Goal: Task Accomplishment & Management: Manage account settings

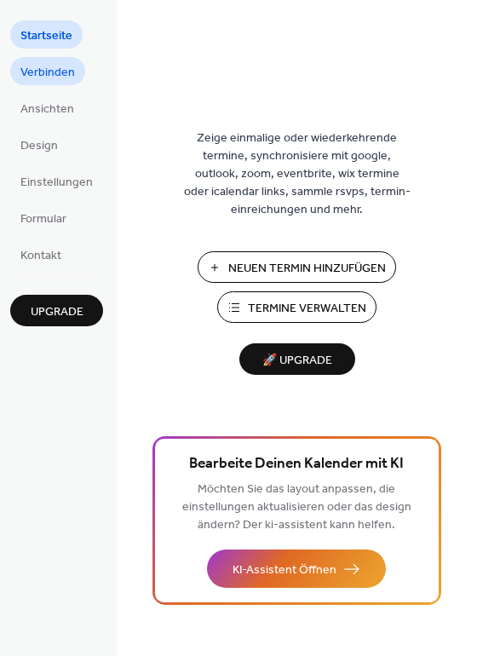
click at [50, 66] on span "Verbinden" at bounding box center [47, 73] width 55 height 18
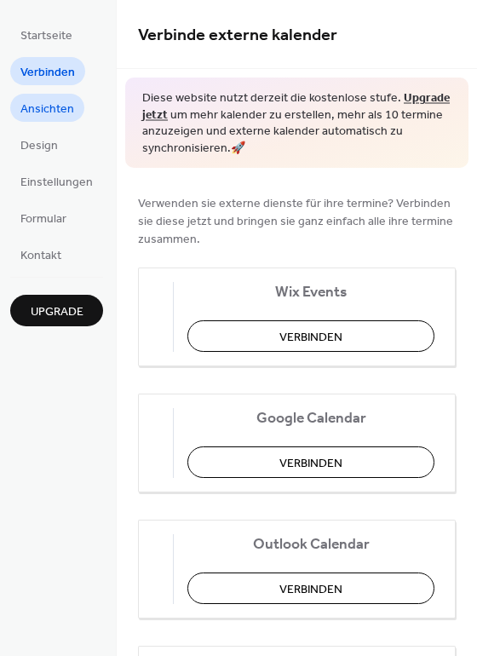
click at [74, 115] on link "Ansichten" at bounding box center [47, 108] width 74 height 28
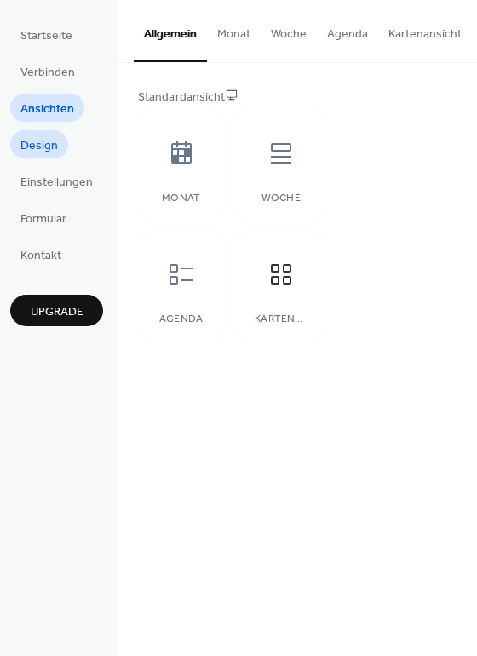
click at [39, 152] on span "Design" at bounding box center [38, 146] width 37 height 18
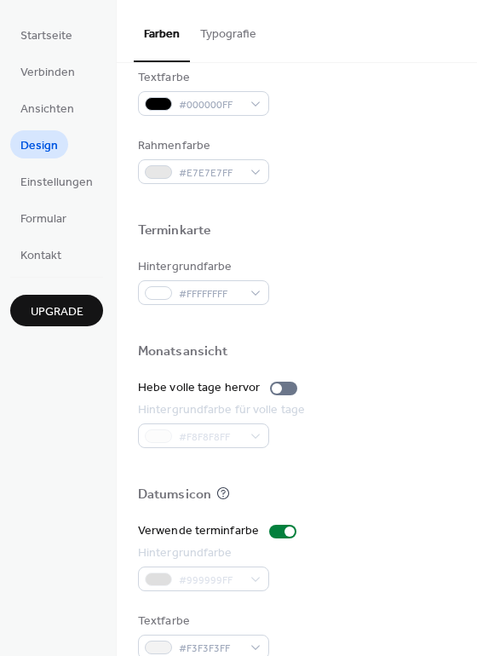
scroll to position [729, 0]
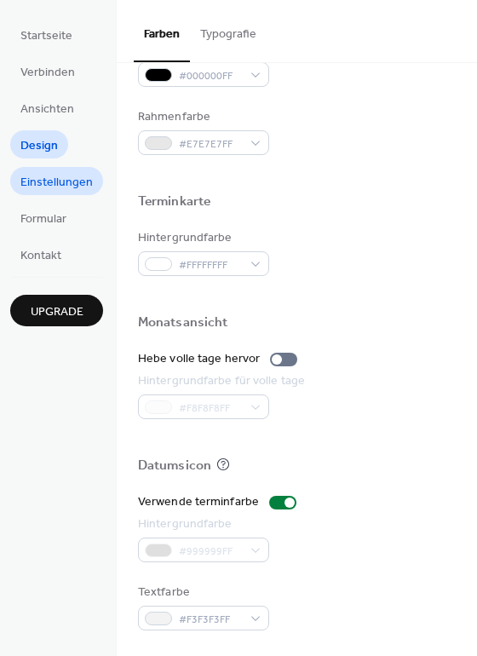
click at [60, 192] on span "Einstellungen" at bounding box center [56, 183] width 72 height 18
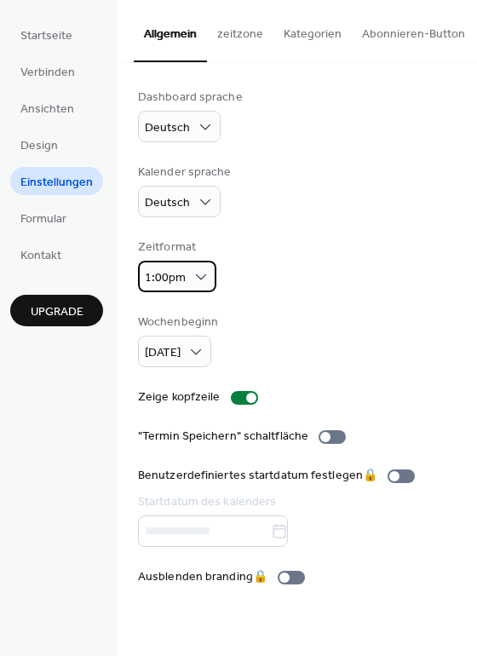
click at [187, 278] on div "1:00pm" at bounding box center [177, 277] width 78 height 32
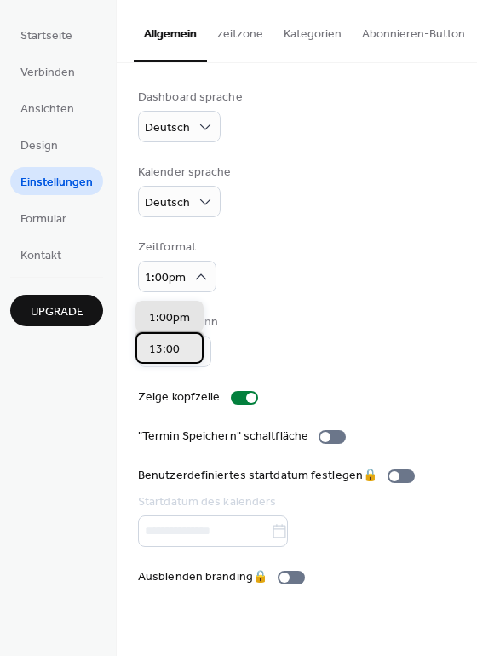
click at [180, 353] on div "13:00" at bounding box center [169, 348] width 68 height 32
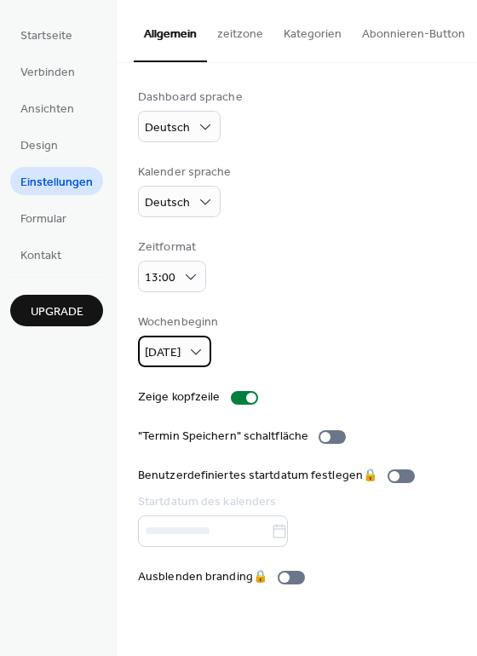
click at [164, 367] on div "[DATE]" at bounding box center [174, 352] width 73 height 32
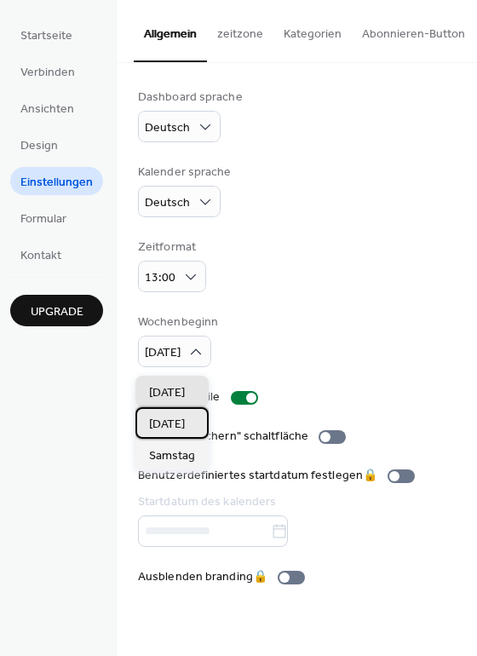
click at [178, 427] on span "[DATE]" at bounding box center [167, 425] width 36 height 18
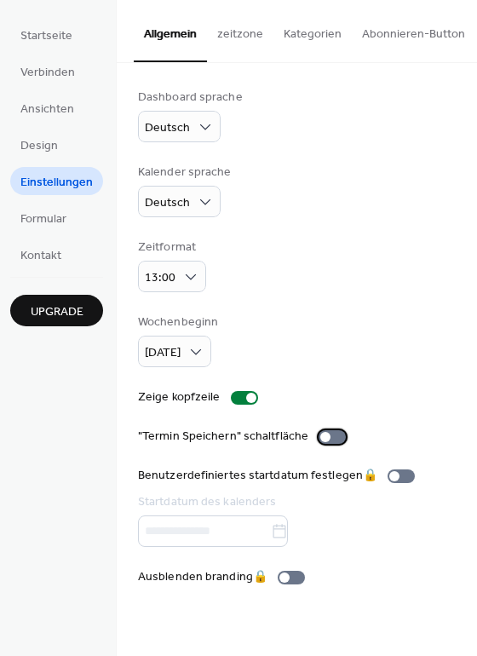
click at [328, 437] on div at bounding box center [332, 437] width 27 height 14
